Goal: Task Accomplishment & Management: Use online tool/utility

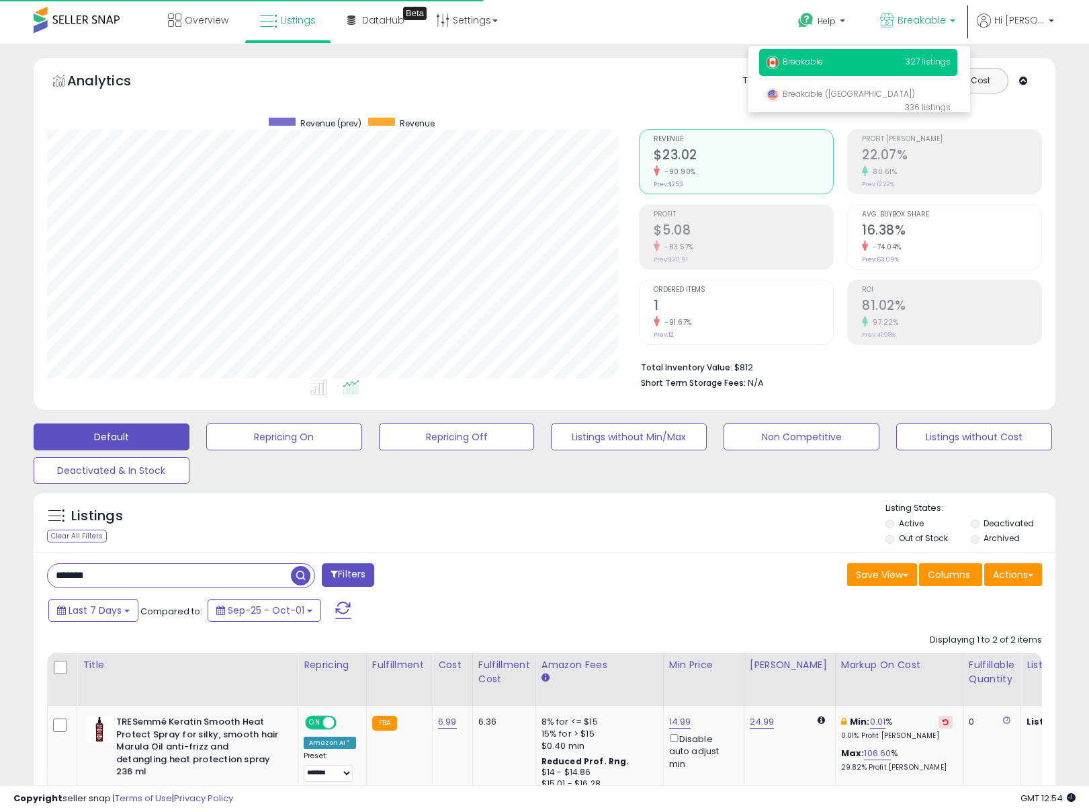
click at [648, 540] on div "Listings Clear All Filters Listing States:" at bounding box center [545, 525] width 1022 height 46
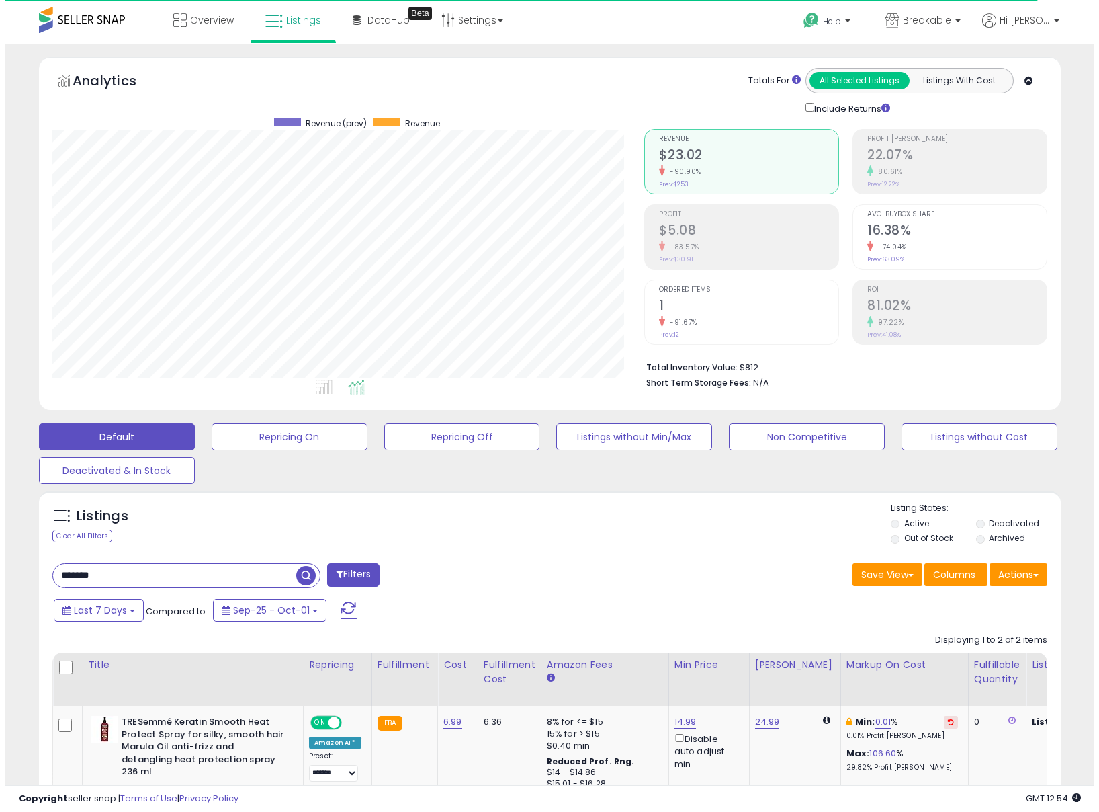
scroll to position [276, 593]
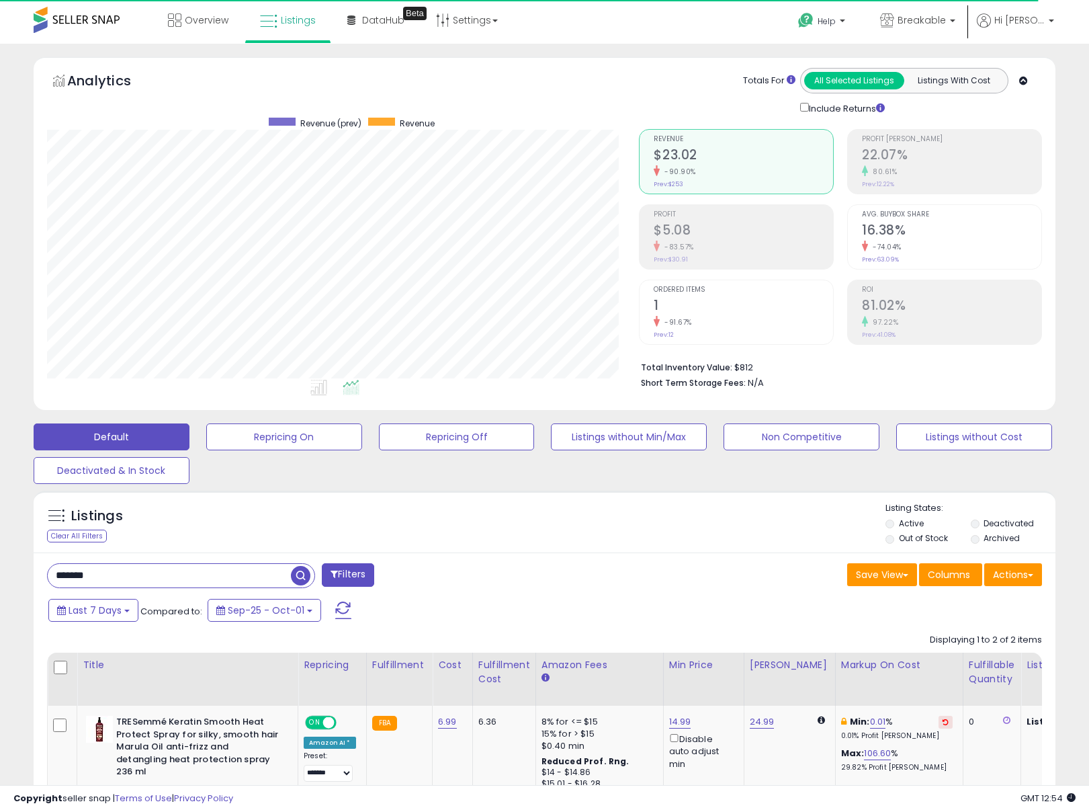
click at [689, 415] on div "Analytics Totals For All Selected Listings Listings With Cost Include Returns" at bounding box center [545, 237] width 1042 height 360
click at [683, 429] on button "Listings without Min/Max" at bounding box center [629, 436] width 156 height 27
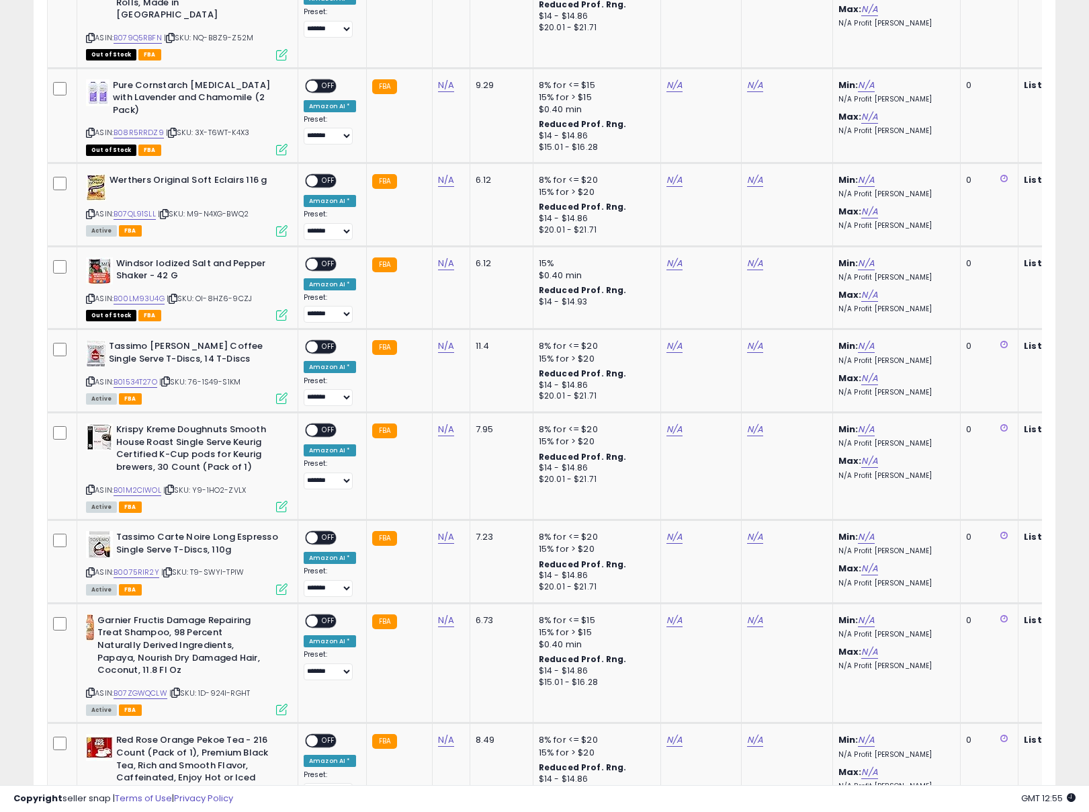
scroll to position [0, 0]
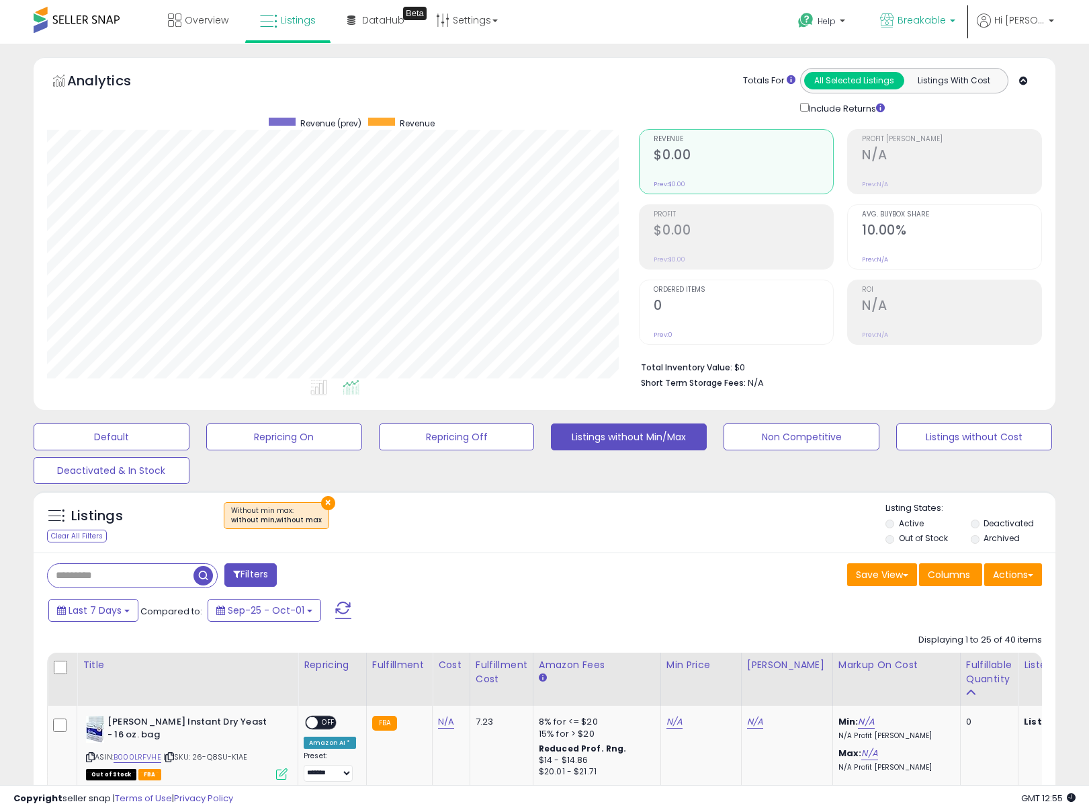
click at [929, 6] on link "Breakable" at bounding box center [917, 22] width 95 height 44
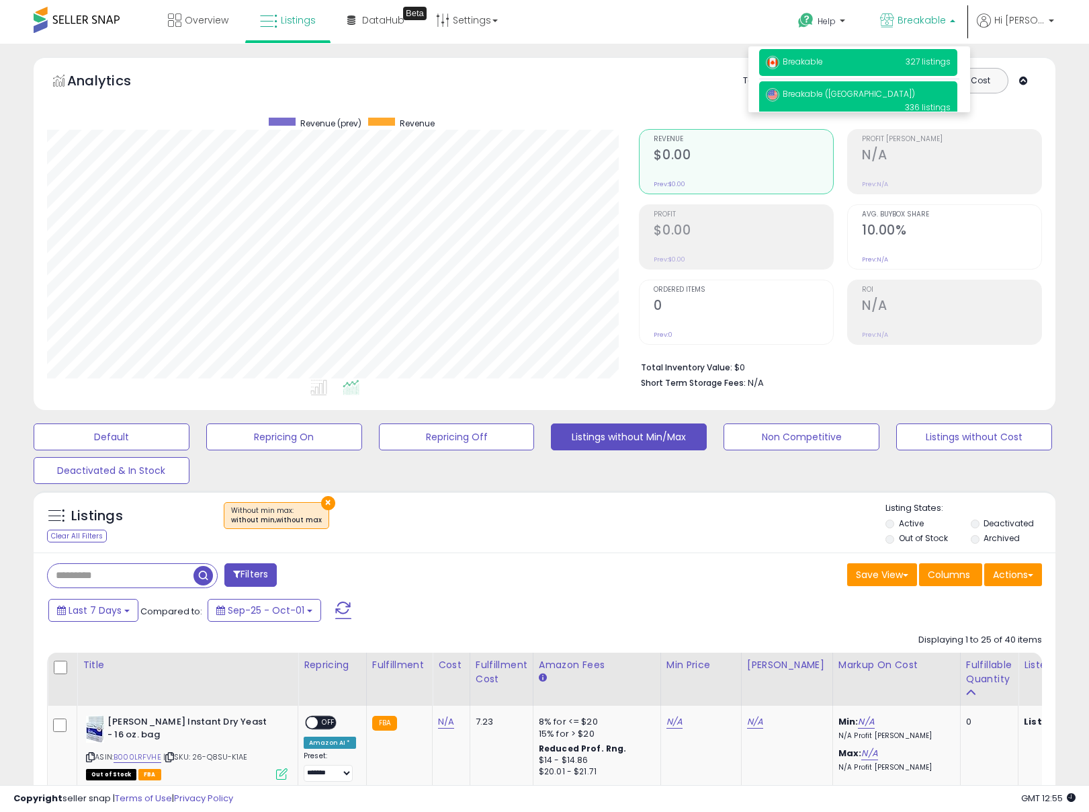
click at [873, 82] on p "Breakable ([GEOGRAPHIC_DATA]) 336 listings" at bounding box center [858, 100] width 198 height 38
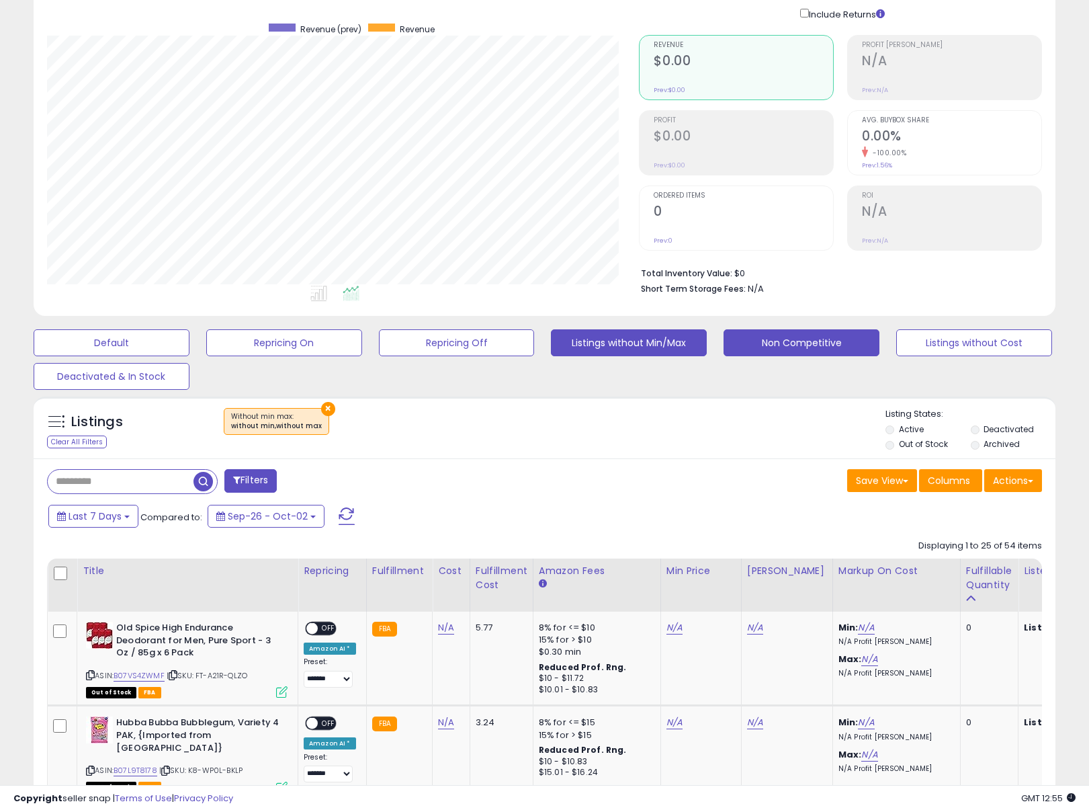
scroll to position [270, 0]
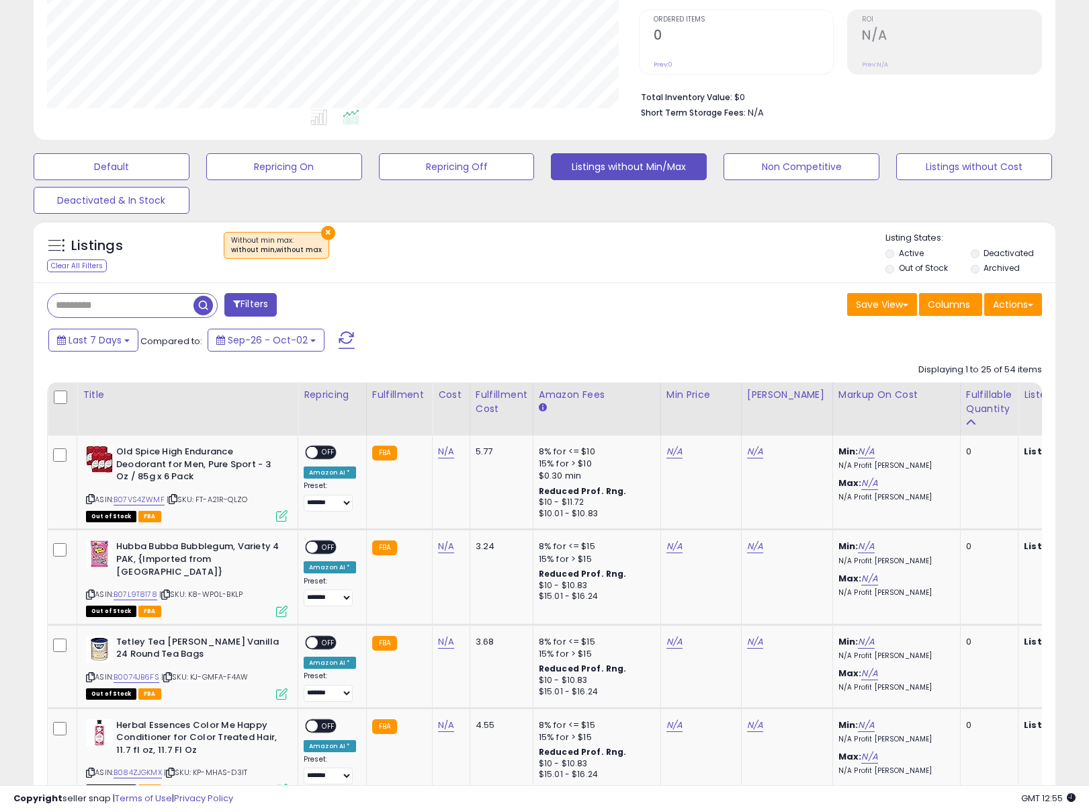
click at [390, 245] on div "× Without min max : without min,without max" at bounding box center [546, 251] width 679 height 38
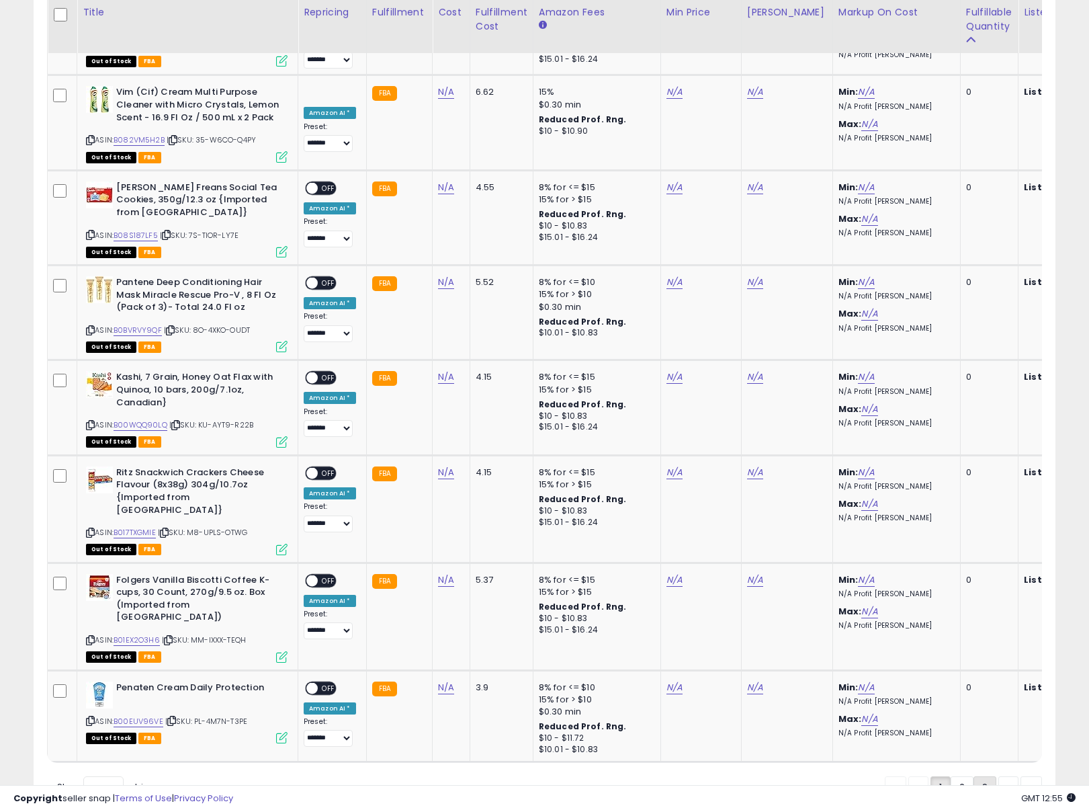
click at [974, 776] on link "3" at bounding box center [985, 787] width 23 height 23
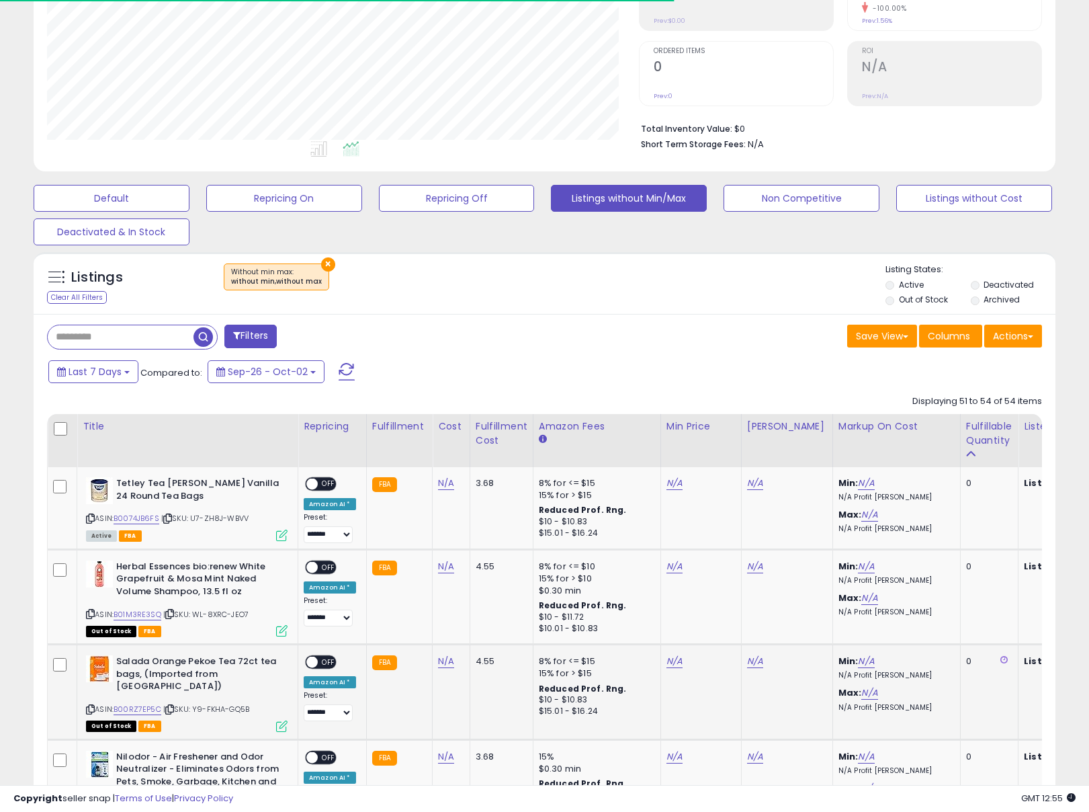
scroll to position [390, 0]
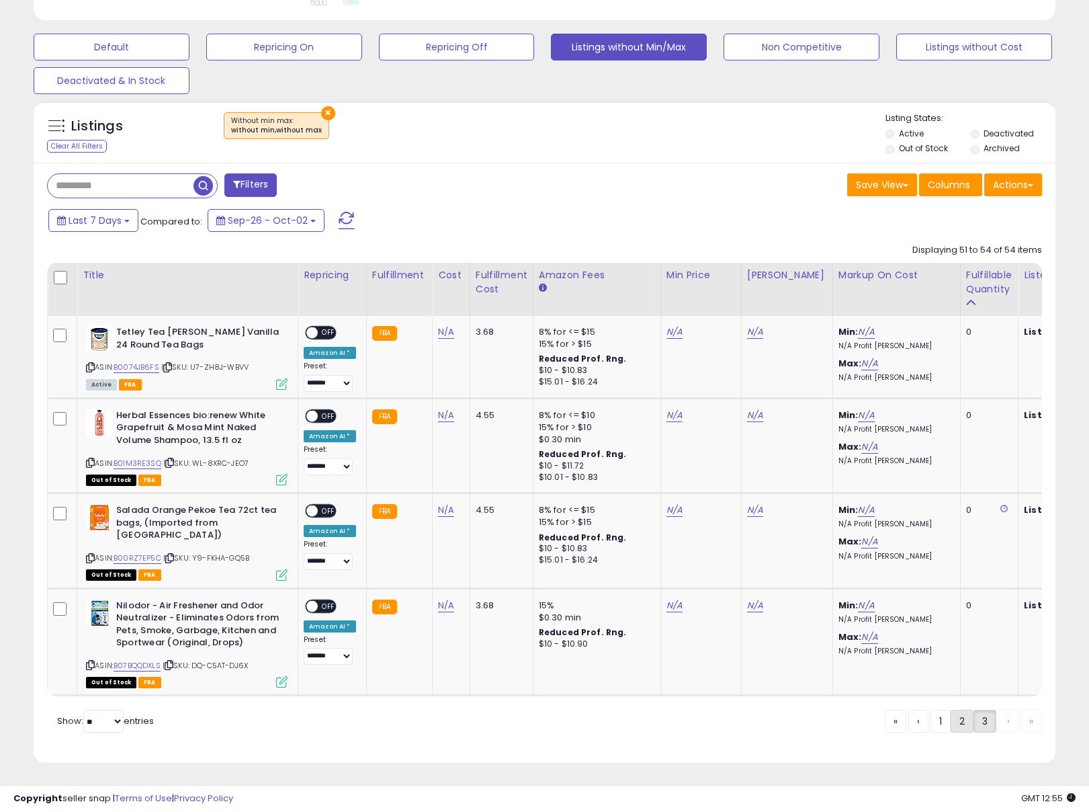
click at [962, 730] on link "2" at bounding box center [962, 721] width 23 height 23
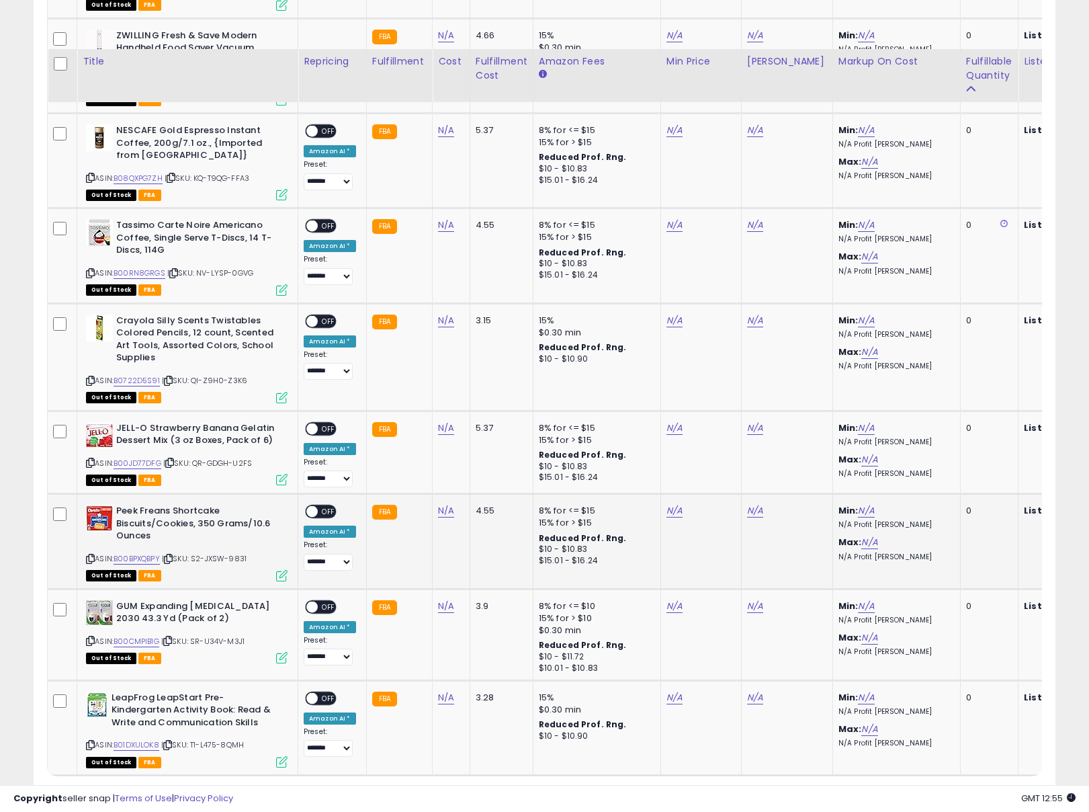
scroll to position [2517, 0]
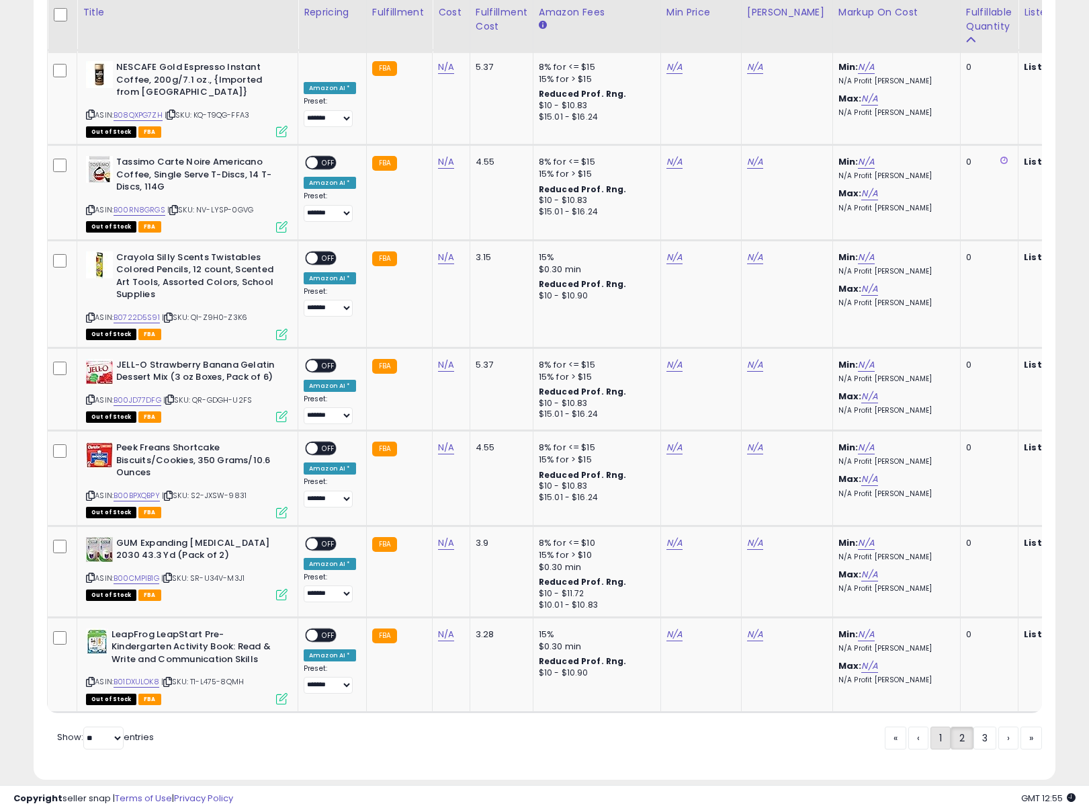
click at [937, 726] on link "1" at bounding box center [941, 737] width 20 height 23
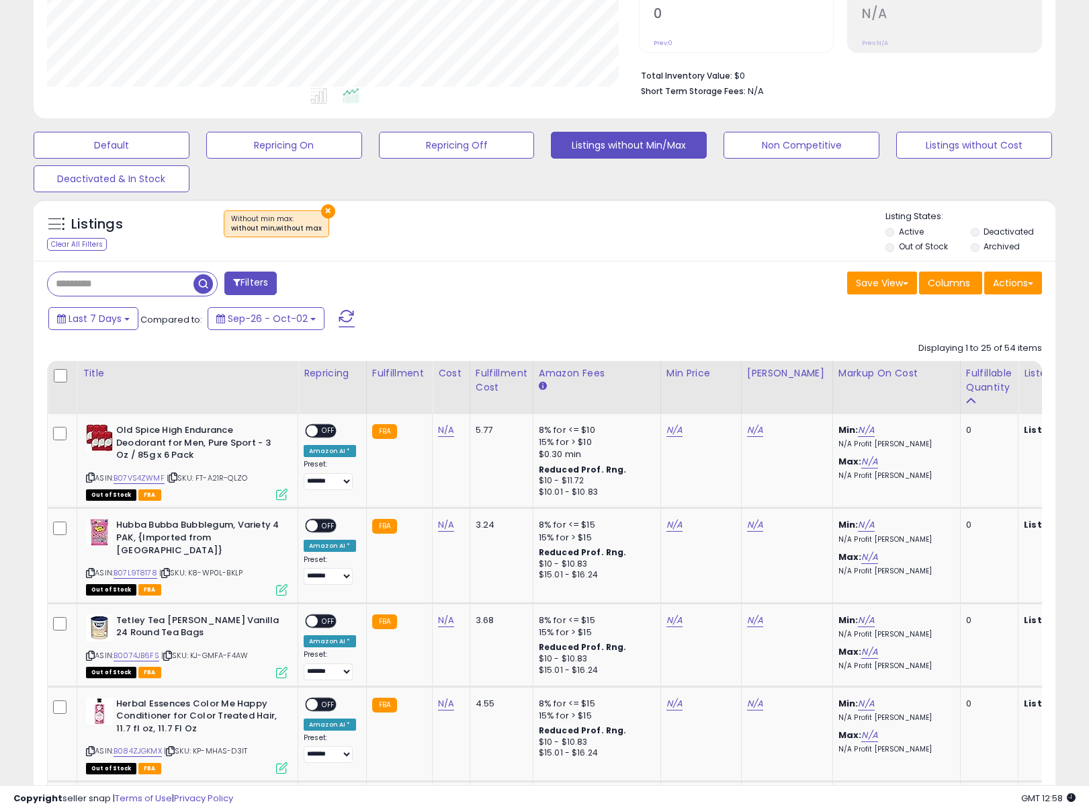
scroll to position [0, 0]
